Goal: Transaction & Acquisition: Purchase product/service

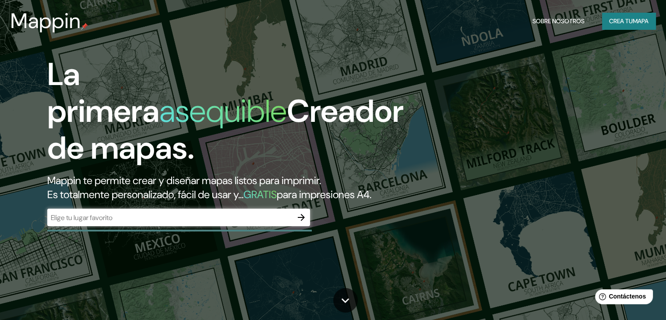
click at [445, 91] on div "La primera asequible Creador de mapas. Mappin te permite crear y diseñar mapas …" at bounding box center [333, 160] width 666 height 320
click at [124, 222] on input "text" at bounding box center [169, 217] width 245 height 10
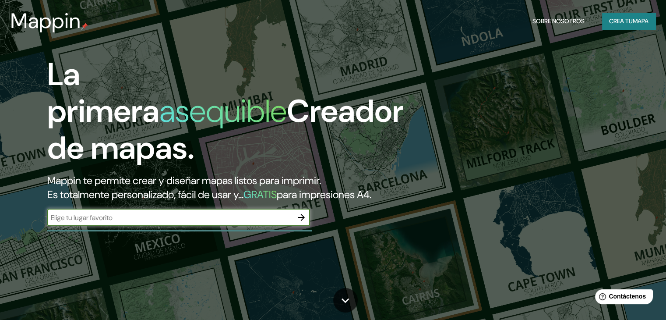
click at [626, 25] on font "Crea tu" at bounding box center [621, 20] width 24 height 11
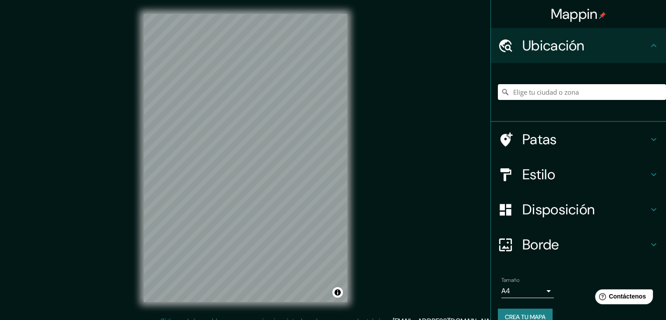
click at [572, 146] on h4 "Patas" at bounding box center [585, 140] width 126 height 18
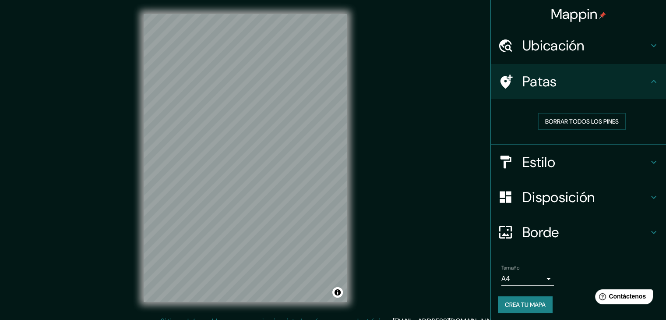
click at [584, 158] on h4 "Estilo" at bounding box center [585, 162] width 126 height 18
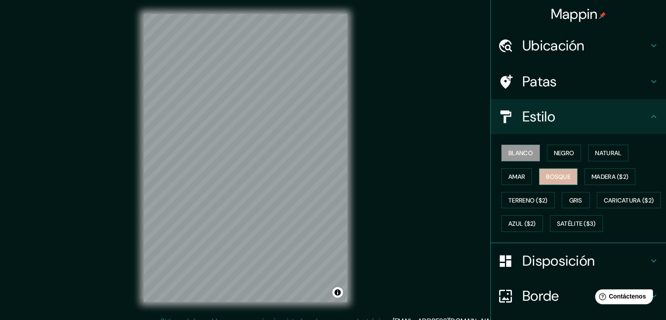
click at [554, 173] on font "Bosque" at bounding box center [558, 177] width 25 height 8
click at [599, 162] on div "Blanco Negro Natural Amar Bosque Madera ($2) Terreno ($2) Gris Caricatura ($2) …" at bounding box center [582, 188] width 168 height 94
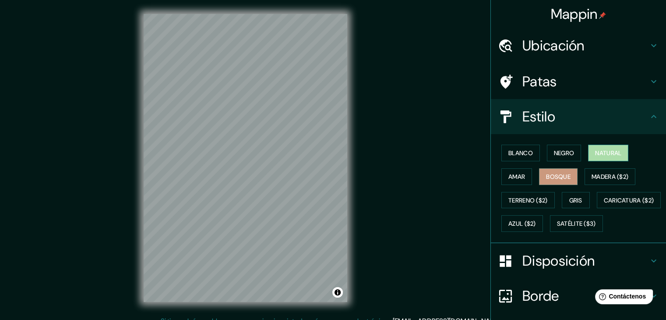
click at [607, 158] on font "Natural" at bounding box center [608, 152] width 26 height 11
click at [519, 167] on div "Blanco Negro Natural Amar Bosque Madera ($2) Terreno ($2) Gris Caricatura ($2) …" at bounding box center [582, 188] width 168 height 94
click at [514, 175] on font "Amar" at bounding box center [516, 177] width 17 height 8
click at [556, 176] on font "Bosque" at bounding box center [558, 177] width 25 height 8
click at [557, 150] on font "Negro" at bounding box center [564, 153] width 21 height 8
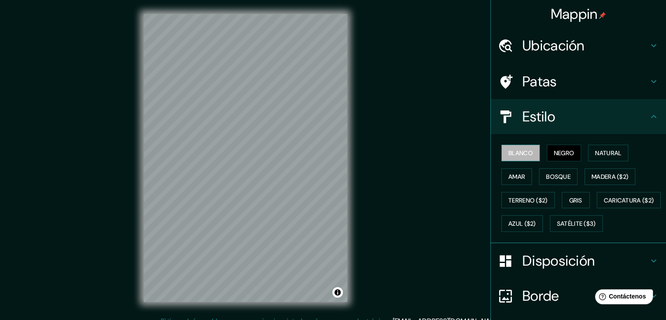
click at [529, 151] on button "Blanco" at bounding box center [520, 153] width 39 height 17
click at [547, 173] on font "Bosque" at bounding box center [558, 177] width 25 height 8
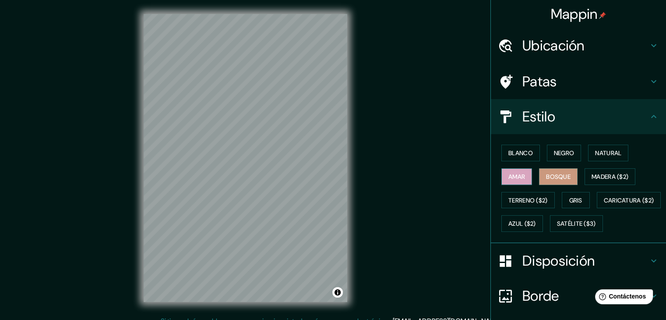
click at [502, 183] on button "Amar" at bounding box center [516, 176] width 31 height 17
click at [593, 181] on font "Madera ($2)" at bounding box center [610, 176] width 37 height 11
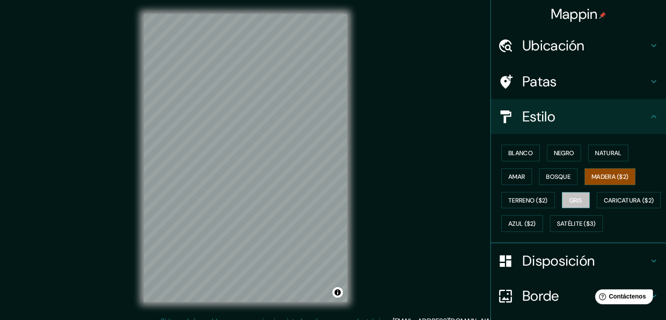
click at [573, 205] on button "Gris" at bounding box center [576, 200] width 28 height 17
click at [545, 205] on button "Terreno ($2)" at bounding box center [527, 200] width 53 height 17
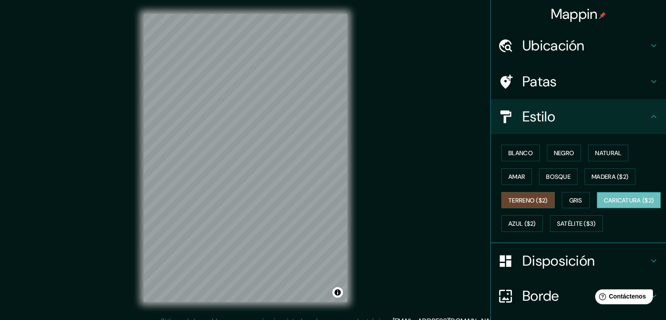
click at [604, 204] on font "Caricatura ($2)" at bounding box center [629, 200] width 50 height 8
click at [536, 223] on font "Azul ($2)" at bounding box center [522, 224] width 28 height 8
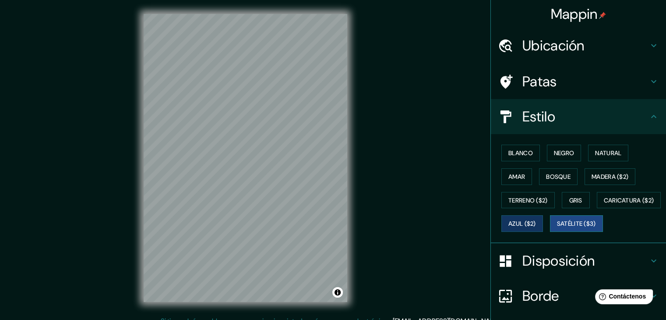
click at [557, 229] on font "Satélite ($3)" at bounding box center [576, 223] width 39 height 11
click at [569, 199] on font "Gris" at bounding box center [575, 200] width 13 height 8
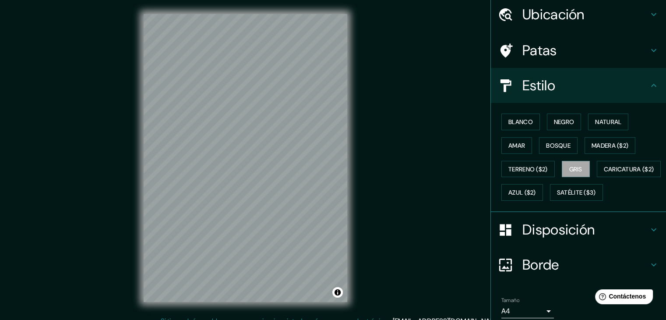
scroll to position [88, 0]
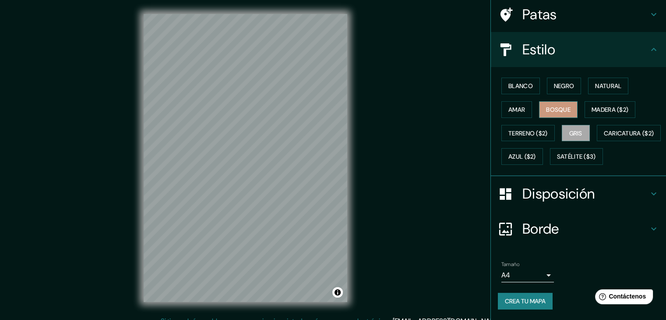
click at [558, 106] on font "Bosque" at bounding box center [558, 110] width 25 height 8
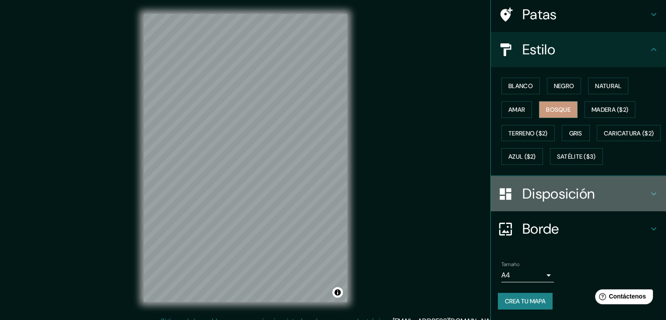
drag, startPoint x: 609, startPoint y: 195, endPoint x: 604, endPoint y: 196, distance: 4.4
click at [608, 195] on h4 "Disposición" at bounding box center [585, 194] width 126 height 18
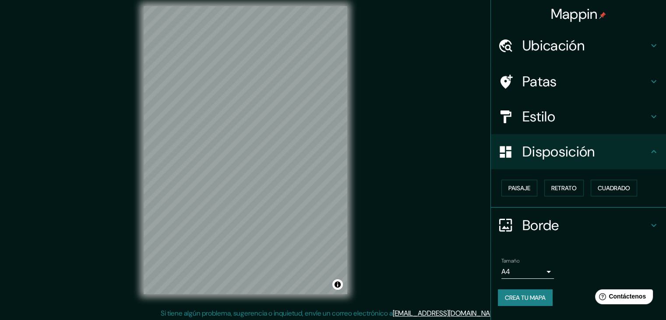
scroll to position [10, 0]
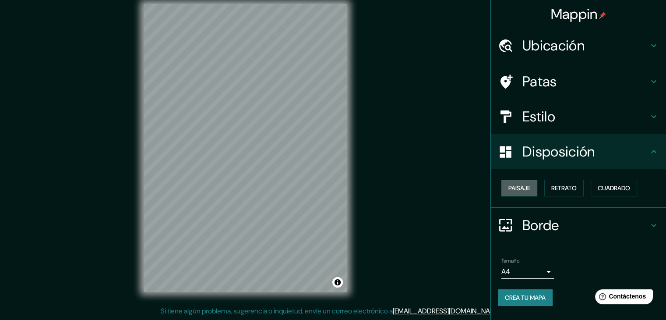
click at [522, 186] on font "Paisaje" at bounding box center [519, 188] width 22 height 8
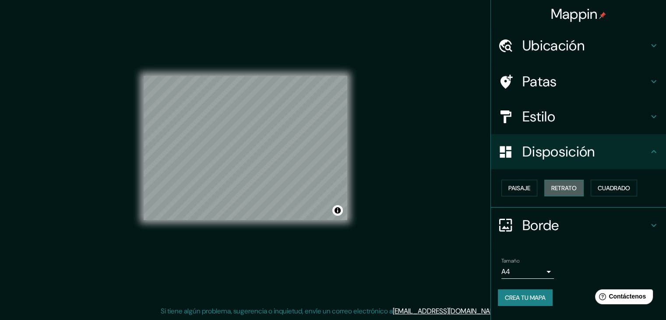
click at [555, 188] on font "Retrato" at bounding box center [563, 188] width 25 height 8
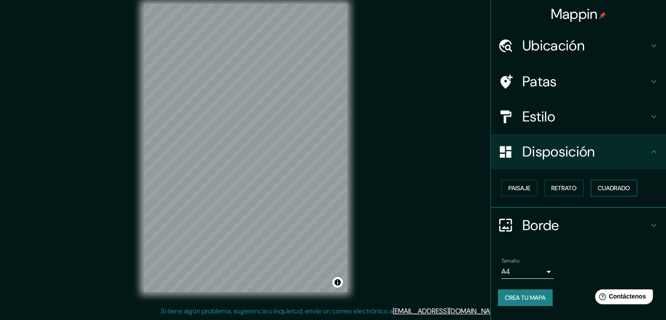
click at [604, 194] on button "Cuadrado" at bounding box center [614, 188] width 46 height 17
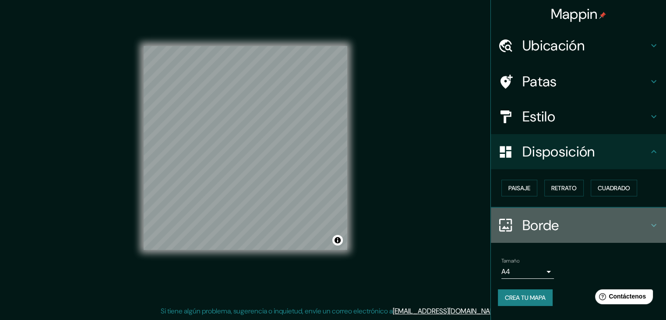
click at [571, 222] on h4 "Borde" at bounding box center [585, 225] width 126 height 18
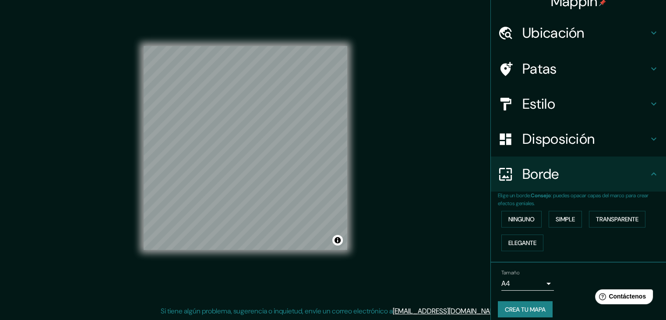
scroll to position [20, 0]
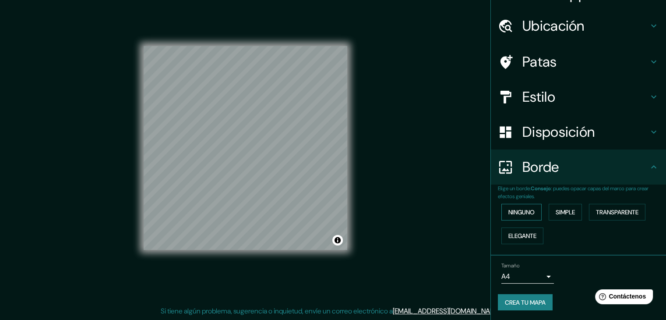
click at [519, 206] on font "Ninguno" at bounding box center [521, 211] width 26 height 11
drag, startPoint x: 557, startPoint y: 209, endPoint x: 615, endPoint y: 215, distance: 58.5
click at [557, 209] on font "Simple" at bounding box center [565, 212] width 19 height 8
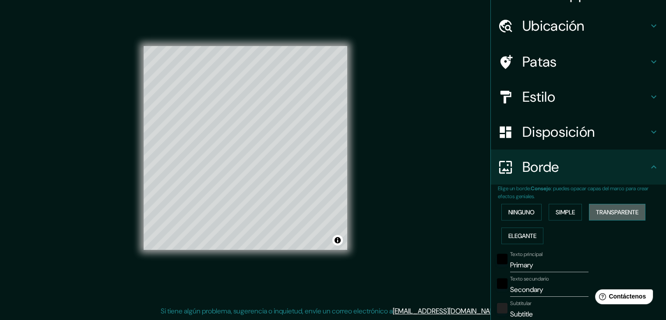
click at [622, 216] on font "Transparente" at bounding box center [617, 211] width 42 height 11
click at [570, 212] on font "Simple" at bounding box center [565, 212] width 19 height 8
click at [527, 232] on font "Elegante" at bounding box center [522, 236] width 28 height 8
click at [612, 205] on button "Transparente" at bounding box center [617, 212] width 56 height 17
click at [571, 206] on font "Simple" at bounding box center [565, 211] width 19 height 11
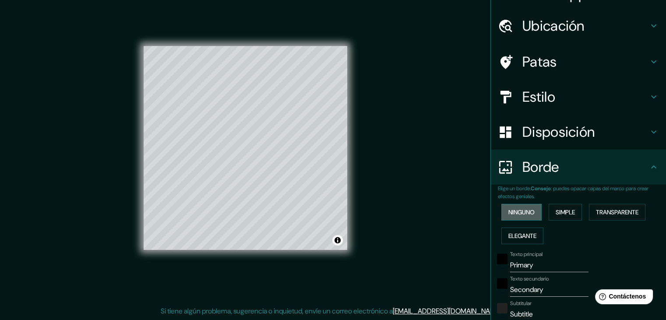
click at [526, 206] on font "Ninguno" at bounding box center [521, 211] width 26 height 11
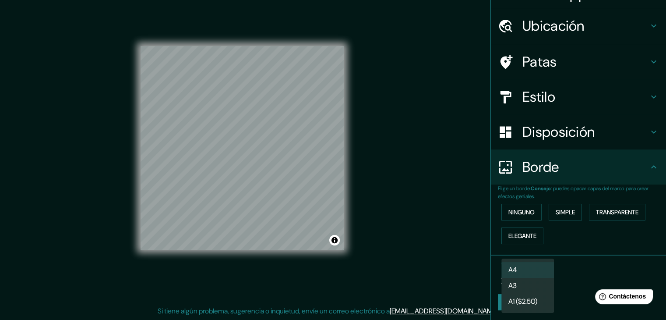
click at [519, 277] on body "Mappin Ubicación Patas Estilo Disposición Borde Elige un borde. Consejo : puede…" at bounding box center [333, 150] width 666 height 320
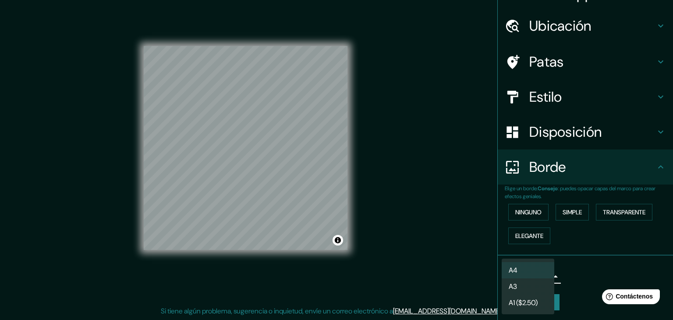
click at [575, 251] on div at bounding box center [336, 160] width 673 height 320
click at [534, 277] on body "Mappin Ubicación Patas Estilo Disposición Borde Elige un borde. Consejo : puede…" at bounding box center [336, 150] width 673 height 320
drag, startPoint x: 576, startPoint y: 251, endPoint x: 574, endPoint y: 245, distance: 6.0
click at [576, 250] on div at bounding box center [336, 160] width 673 height 320
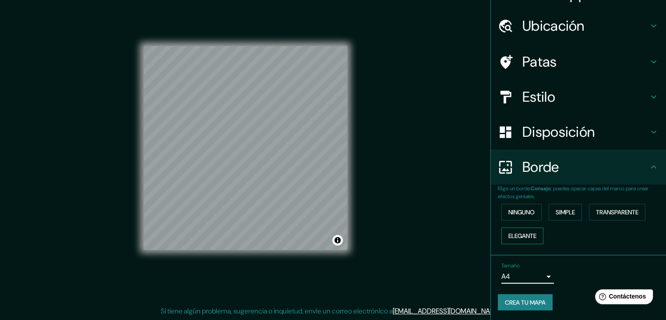
click at [517, 227] on button "Elegante" at bounding box center [522, 235] width 42 height 17
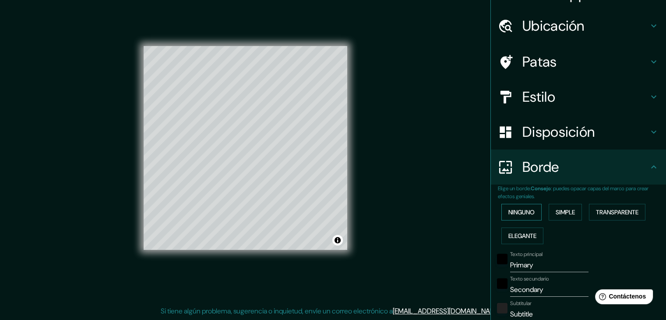
click at [519, 213] on font "Ninguno" at bounding box center [521, 212] width 26 height 8
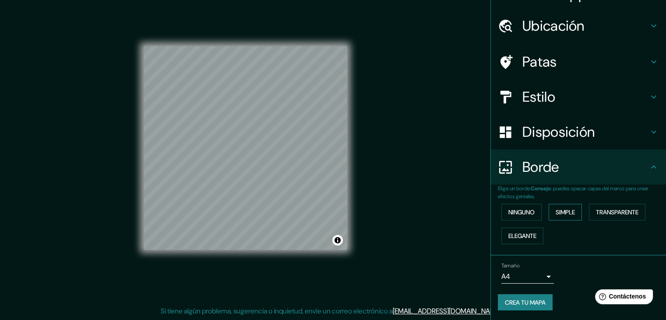
click at [572, 209] on button "Simple" at bounding box center [565, 212] width 33 height 17
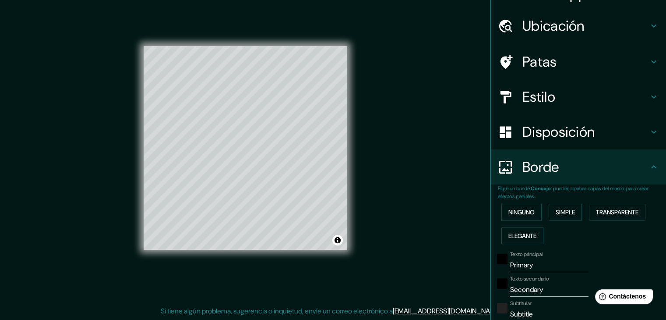
click at [538, 211] on div "Ninguno Simple Transparente Elegante" at bounding box center [582, 223] width 168 height 47
click at [529, 212] on font "Ninguno" at bounding box center [521, 212] width 26 height 8
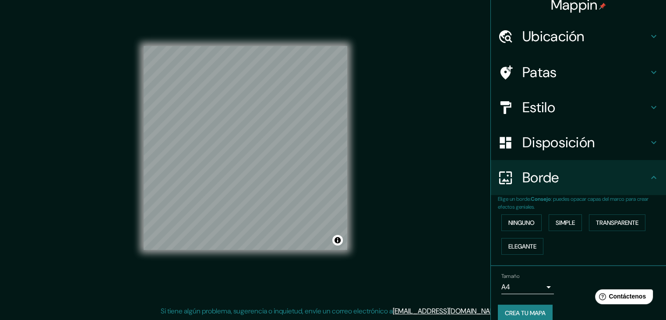
scroll to position [0, 0]
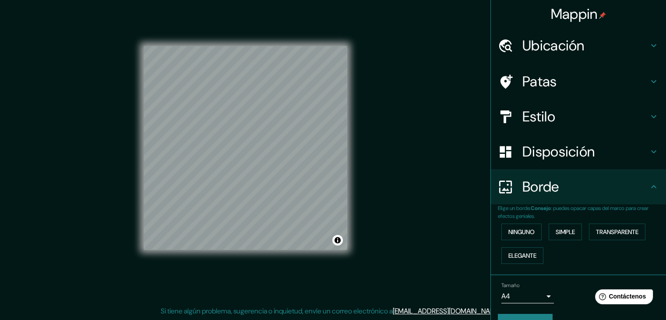
click at [602, 168] on div "Disposición" at bounding box center [578, 151] width 175 height 35
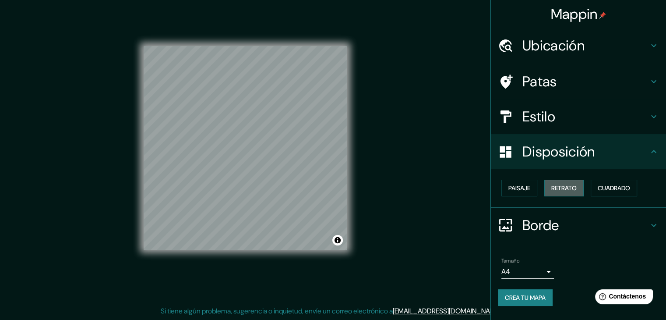
click at [577, 188] on font "Retrato" at bounding box center [563, 188] width 25 height 8
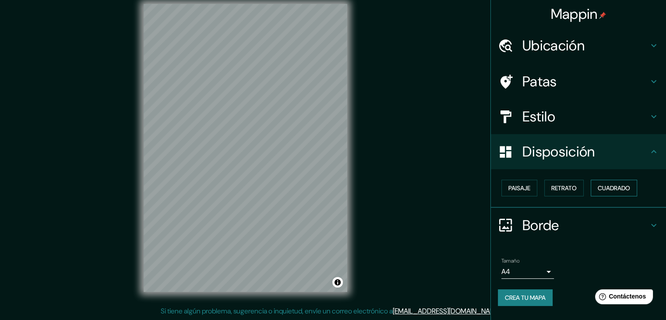
click at [610, 187] on font "Cuadrado" at bounding box center [614, 188] width 32 height 8
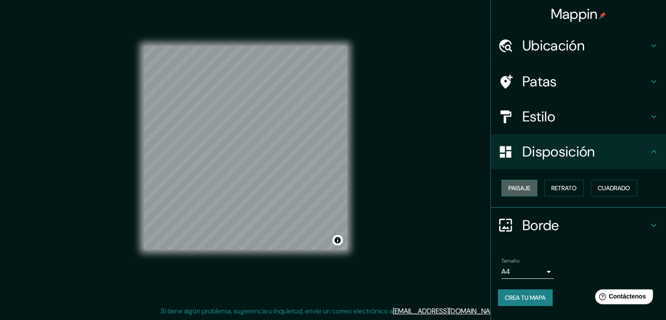
click at [531, 187] on button "Paisaje" at bounding box center [519, 188] width 36 height 17
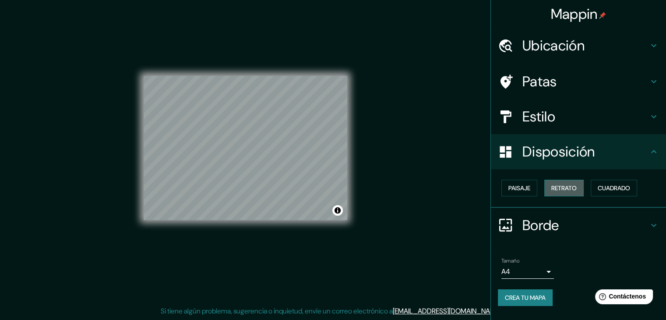
click at [550, 184] on button "Retrato" at bounding box center [563, 188] width 39 height 17
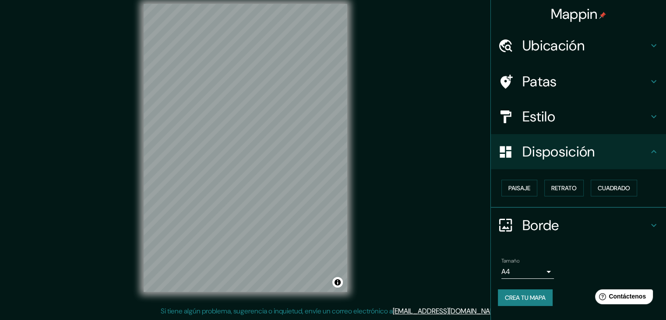
click at [624, 115] on h4 "Estilo" at bounding box center [585, 117] width 126 height 18
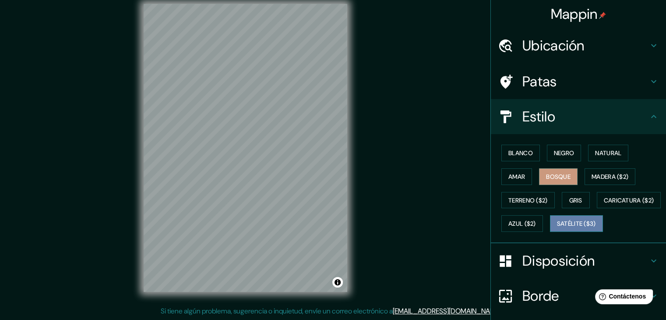
click at [557, 228] on font "Satélite ($3)" at bounding box center [576, 224] width 39 height 8
click at [580, 205] on button "Gris" at bounding box center [576, 200] width 28 height 17
click at [561, 177] on font "Bosque" at bounding box center [558, 177] width 25 height 8
click at [600, 175] on font "Madera ($2)" at bounding box center [610, 177] width 37 height 8
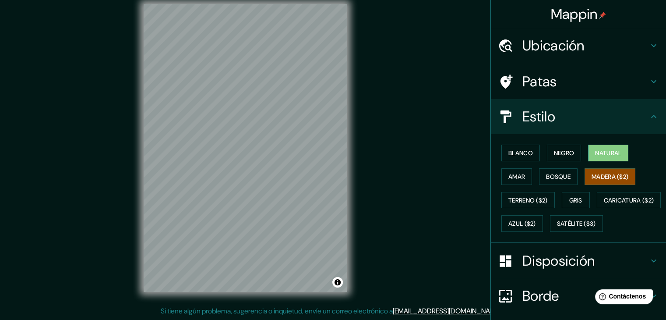
click at [599, 158] on button "Natural" at bounding box center [608, 153] width 40 height 17
click at [569, 157] on font "Negro" at bounding box center [564, 152] width 21 height 11
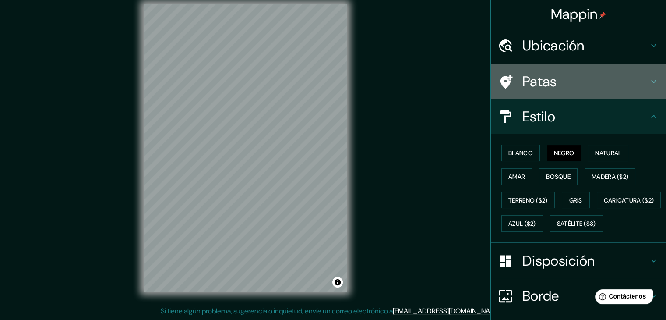
click at [637, 83] on h4 "Patas" at bounding box center [585, 82] width 126 height 18
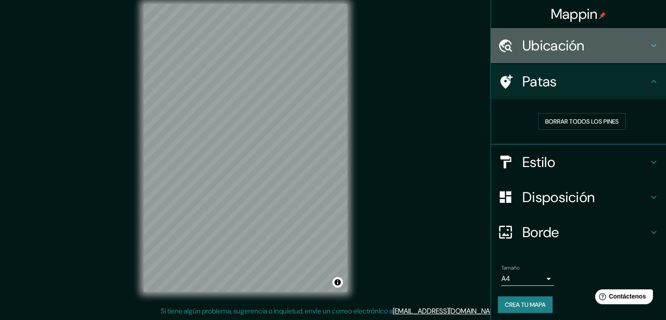
click at [627, 50] on h4 "Ubicación" at bounding box center [585, 46] width 126 height 18
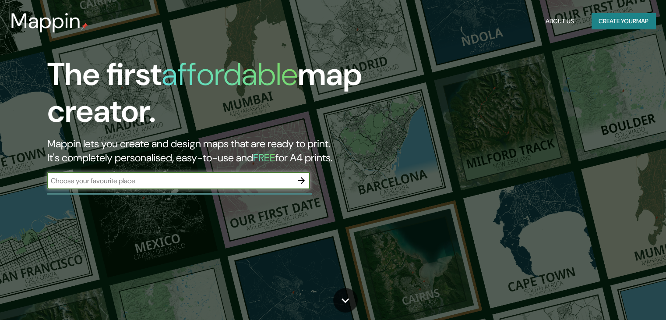
click at [102, 186] on div "​" at bounding box center [178, 181] width 263 height 18
type input "cordoba"
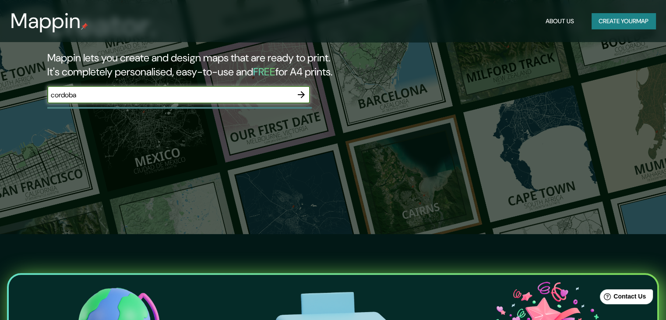
scroll to position [88, 0]
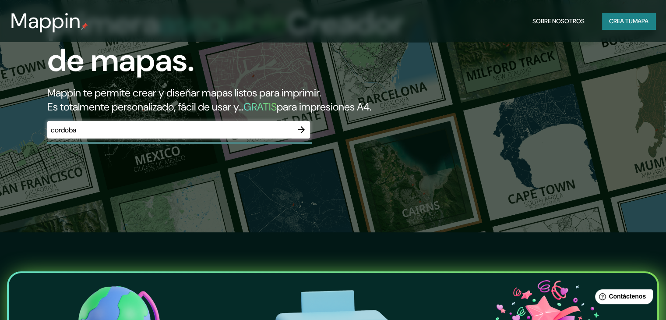
click at [308, 138] on button "button" at bounding box center [302, 130] width 18 height 18
